Goal: Find specific page/section: Find specific page/section

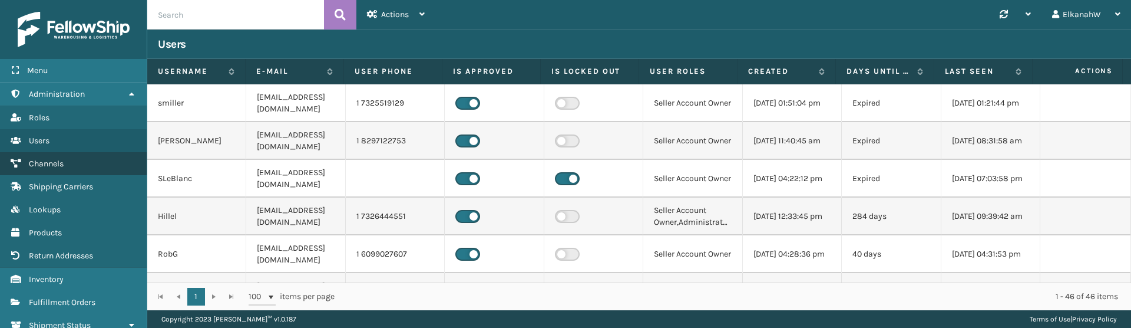
click at [35, 160] on span "Channels" at bounding box center [46, 163] width 35 height 10
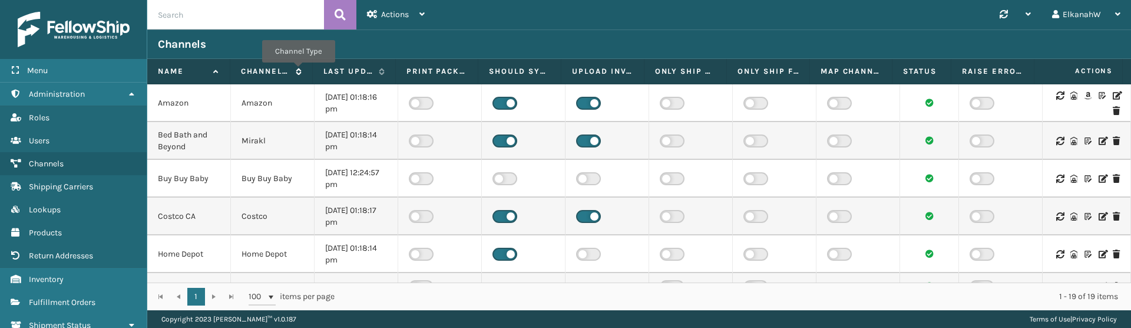
click at [298, 71] on icon at bounding box center [296, 71] width 9 height 7
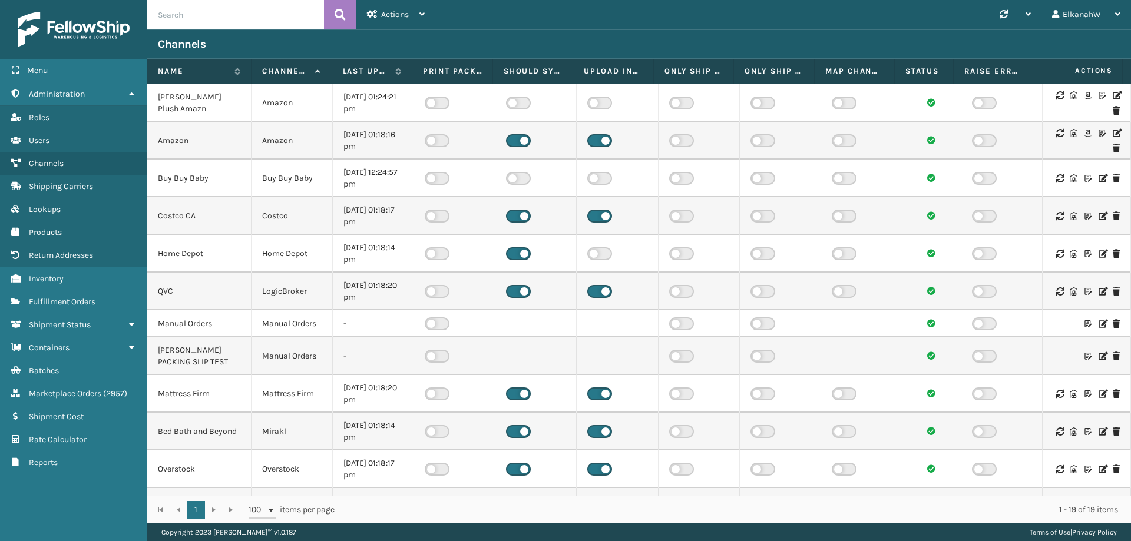
drag, startPoint x: 229, startPoint y: 77, endPoint x: 249, endPoint y: 78, distance: 20.0
click at [249, 78] on span at bounding box center [249, 182] width 4 height 247
